Goal: Find specific page/section: Find specific page/section

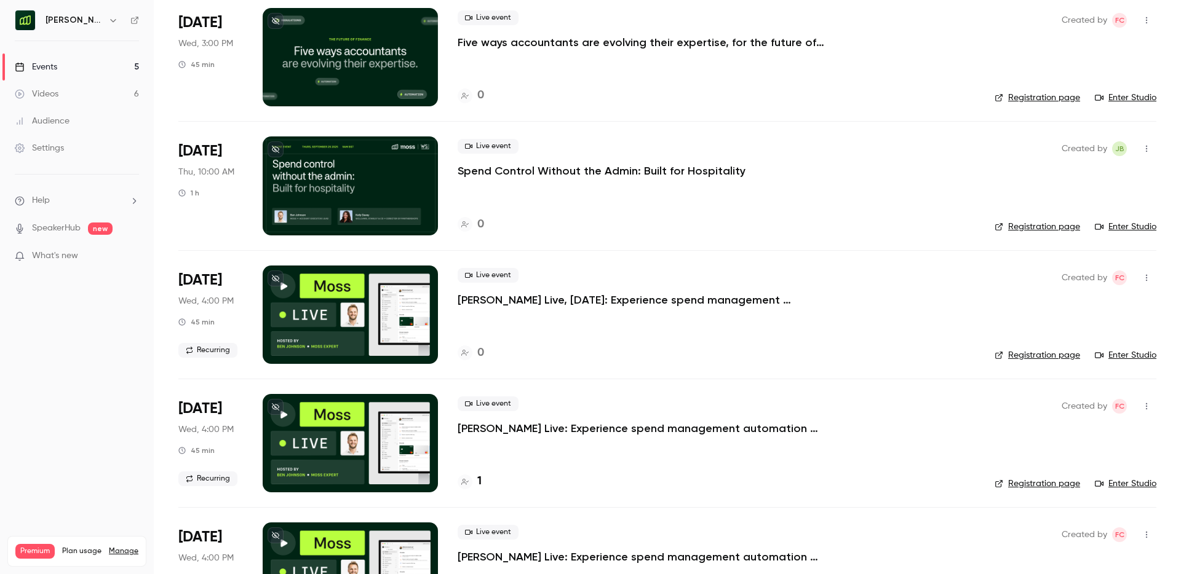
scroll to position [97, 0]
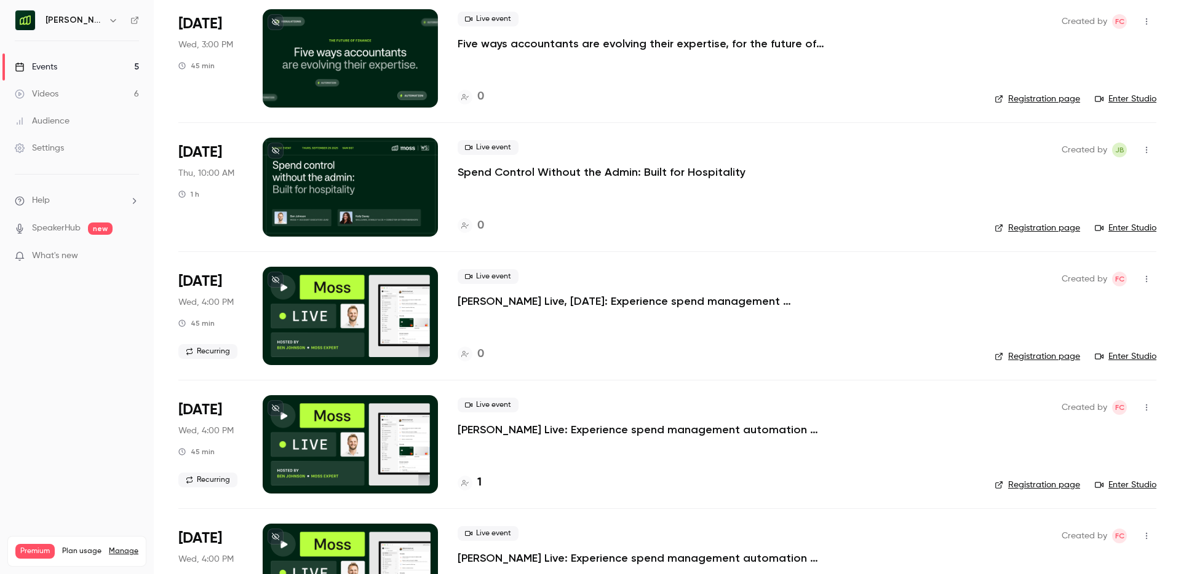
click at [1066, 485] on link "Registration page" at bounding box center [1036, 485] width 85 height 12
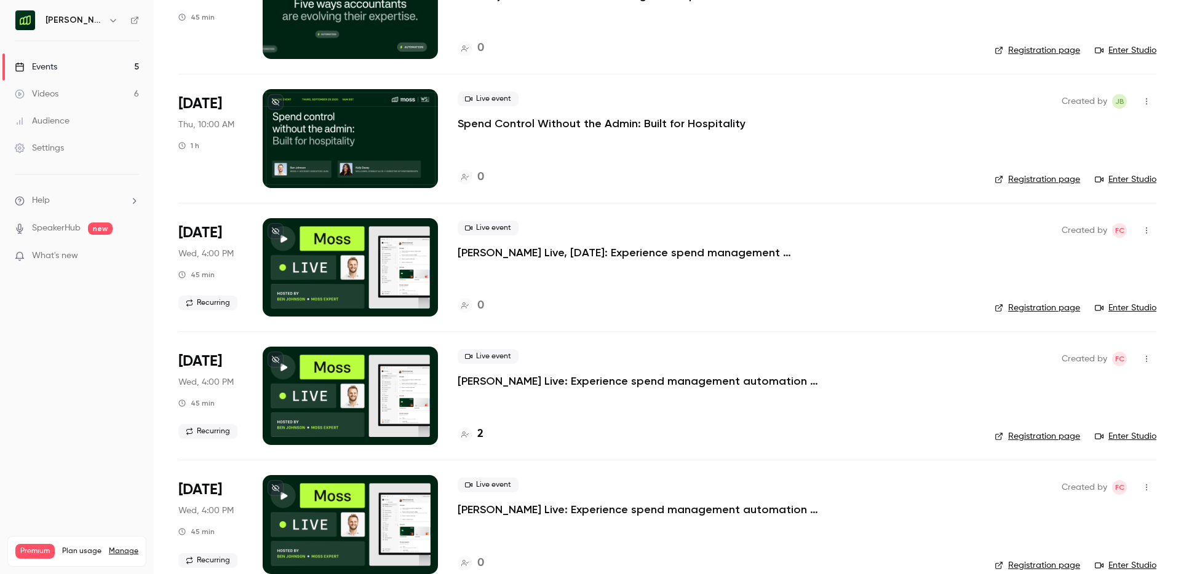
scroll to position [167, 0]
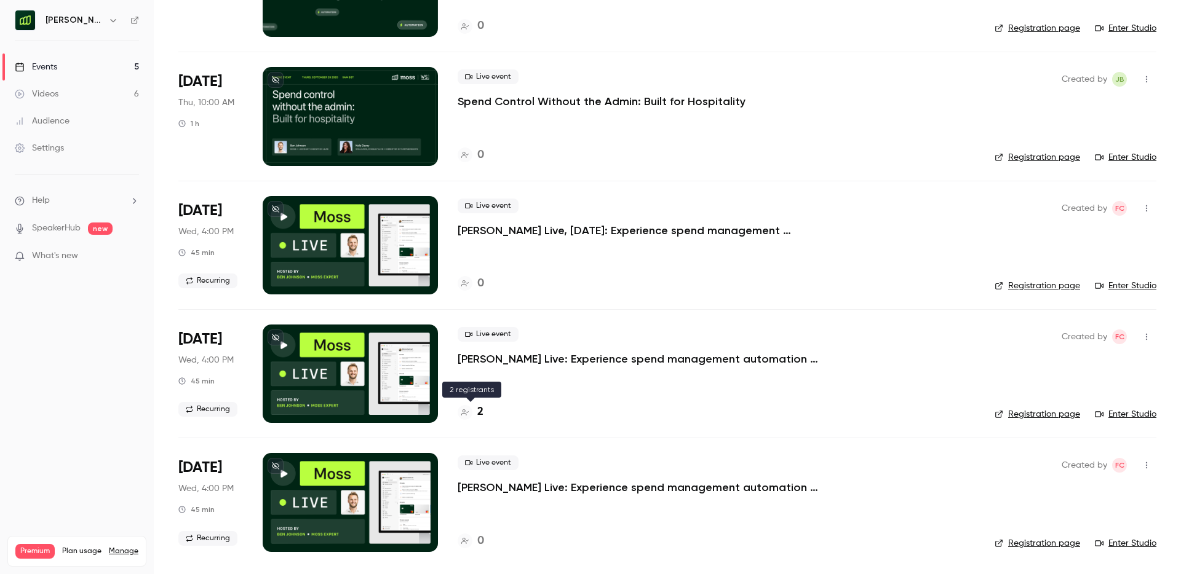
click at [479, 410] on h4 "2" at bounding box center [480, 412] width 6 height 17
